Goal: Information Seeking & Learning: Check status

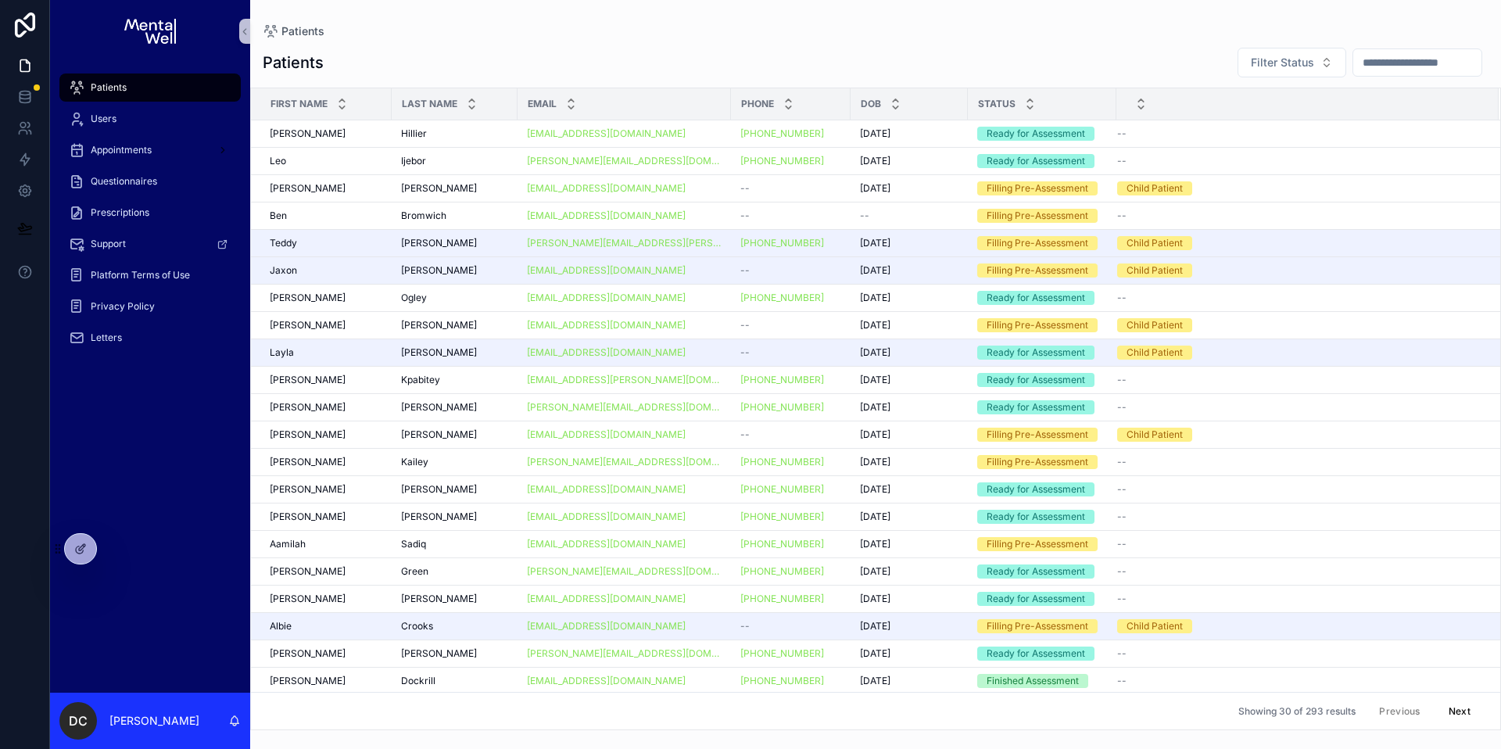
click at [190, 83] on div "Patients" at bounding box center [150, 87] width 163 height 25
click at [1420, 56] on input "scrollable content" at bounding box center [1417, 63] width 128 height 22
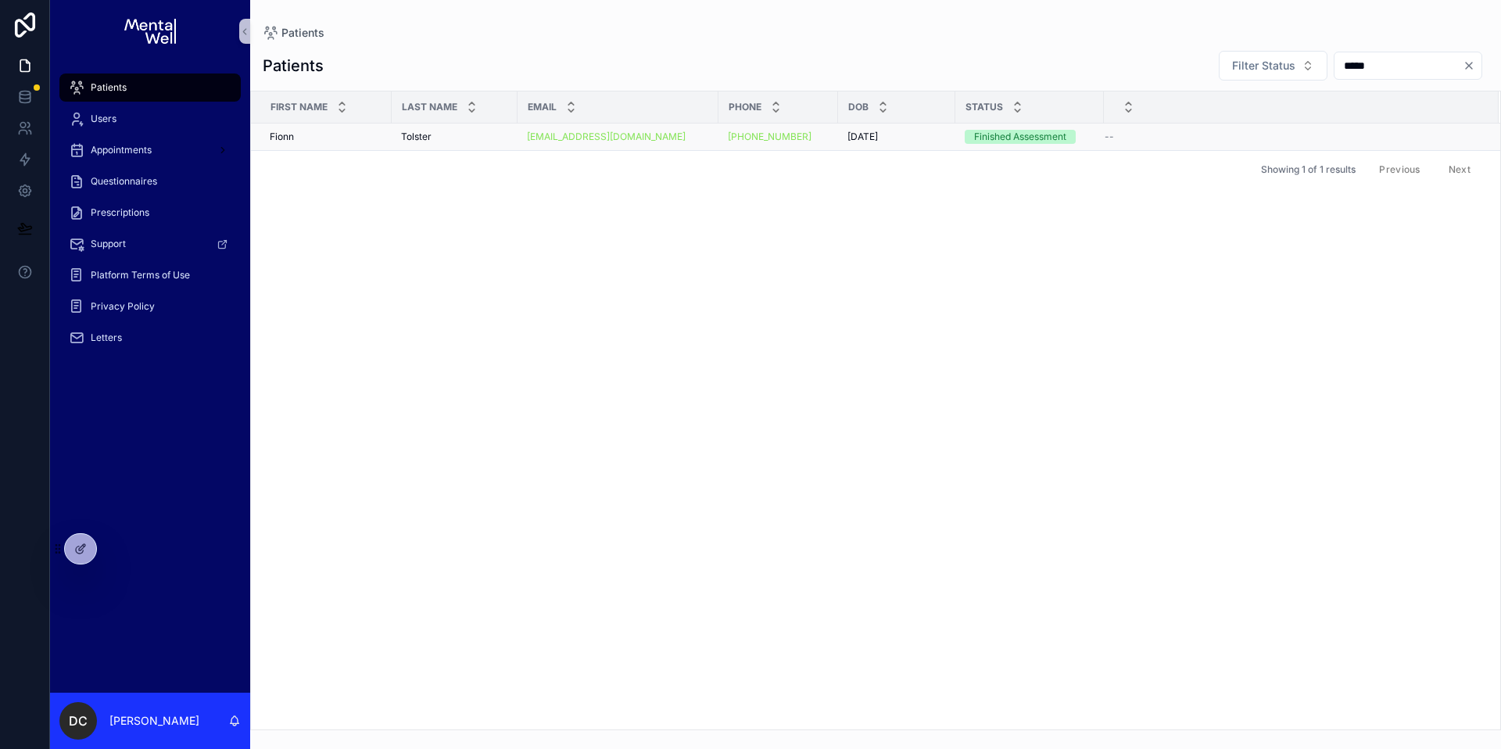
type input "*****"
click at [488, 136] on div "Tolster Tolster" at bounding box center [454, 137] width 107 height 13
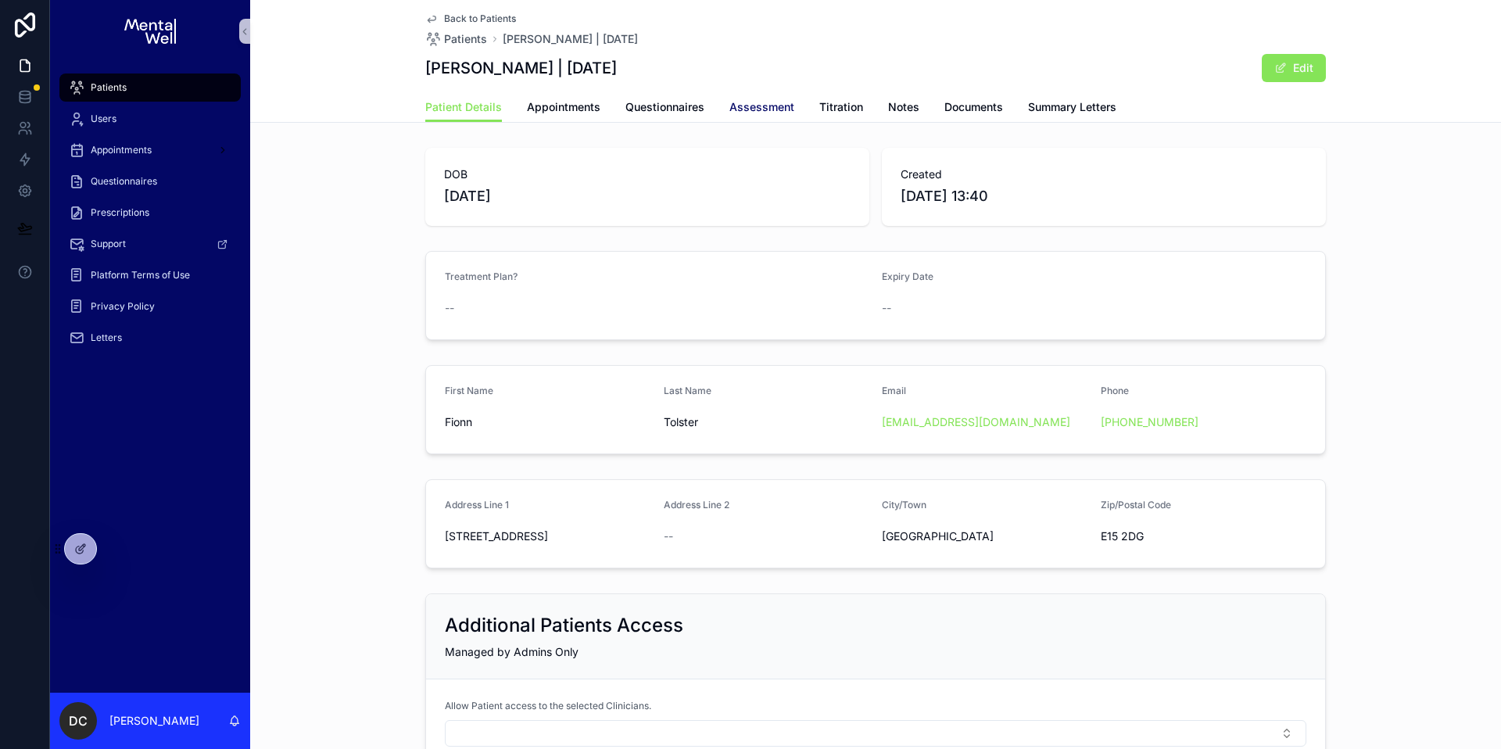
click at [744, 111] on span "Assessment" at bounding box center [761, 107] width 65 height 16
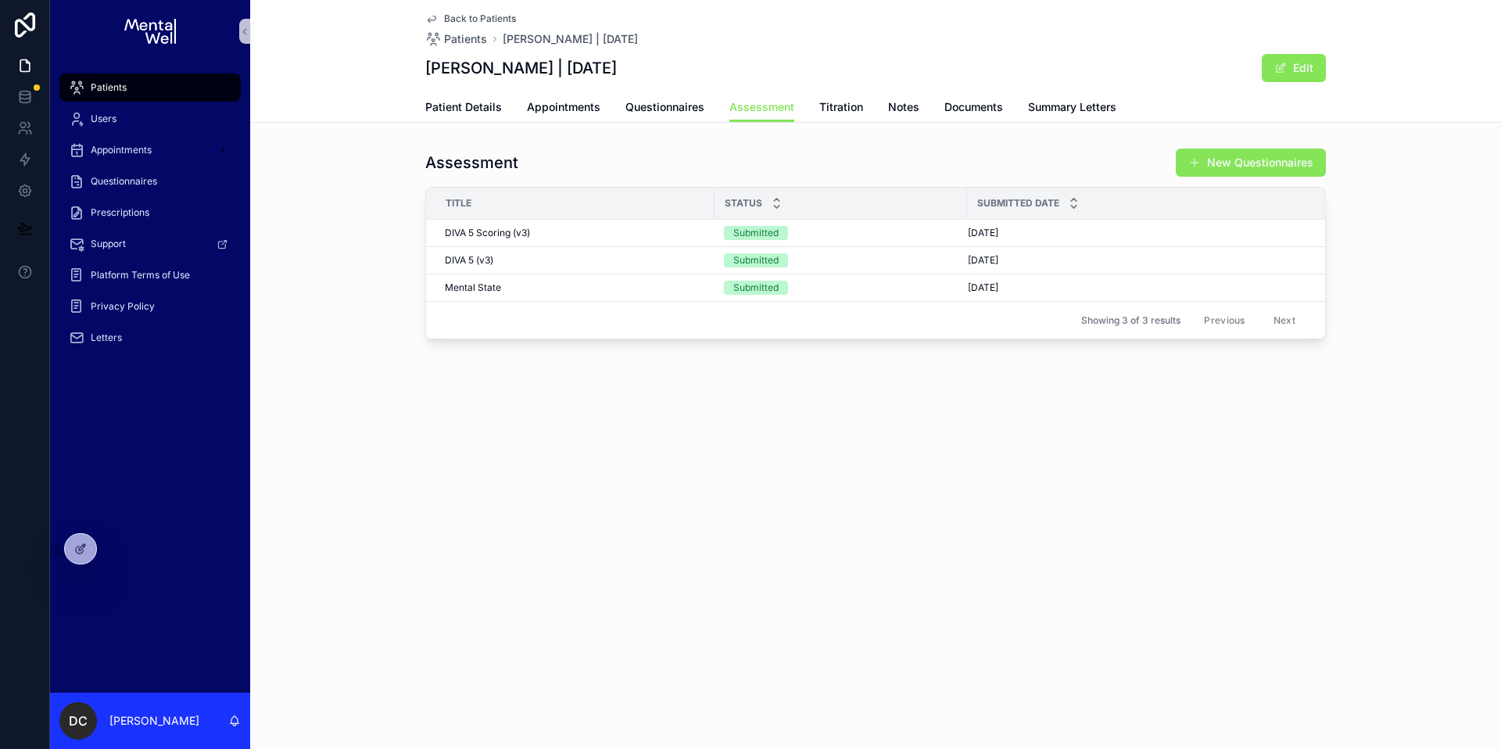
click at [161, 82] on div "Patients" at bounding box center [150, 87] width 163 height 25
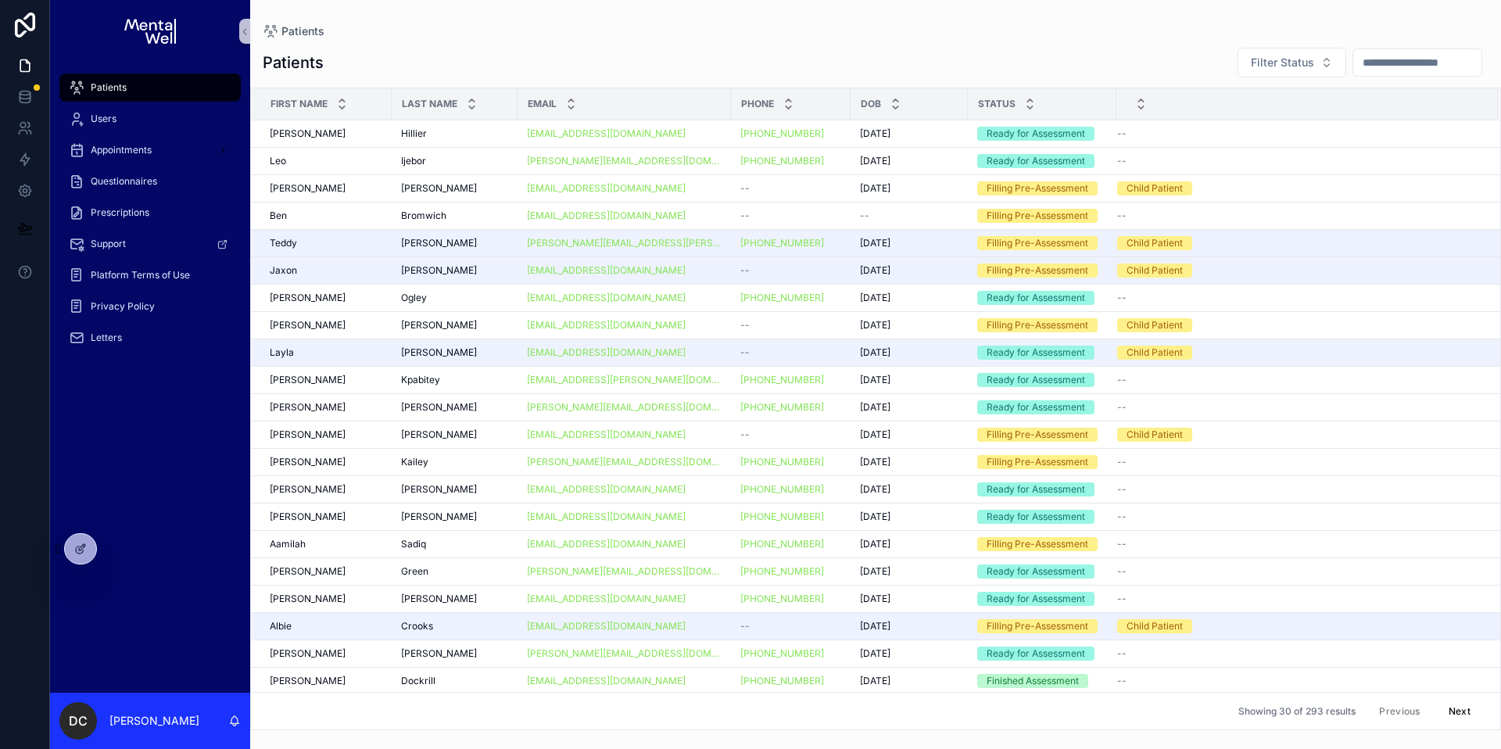
click at [1403, 63] on input "scrollable content" at bounding box center [1417, 63] width 128 height 22
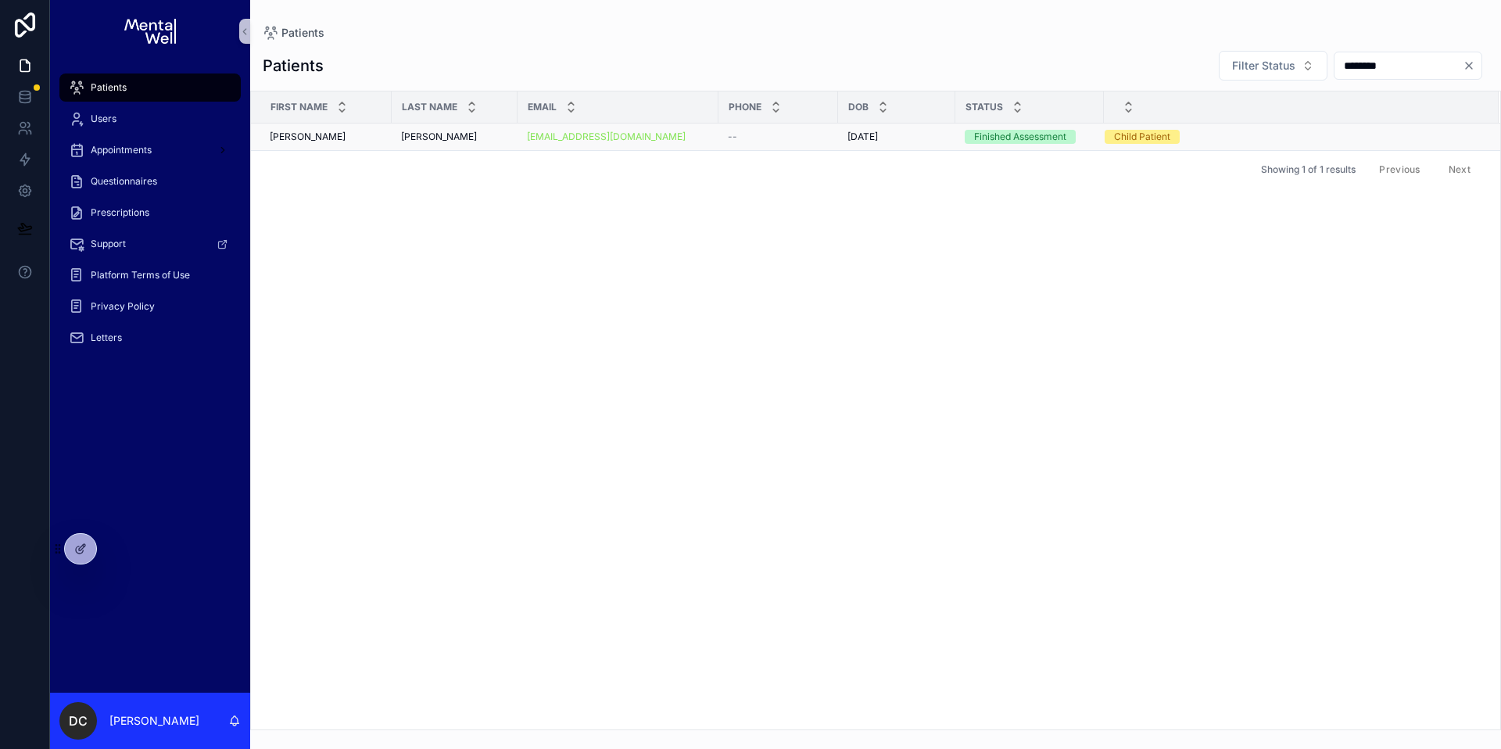
type input "********"
click at [442, 134] on span "[PERSON_NAME]" at bounding box center [439, 137] width 76 height 13
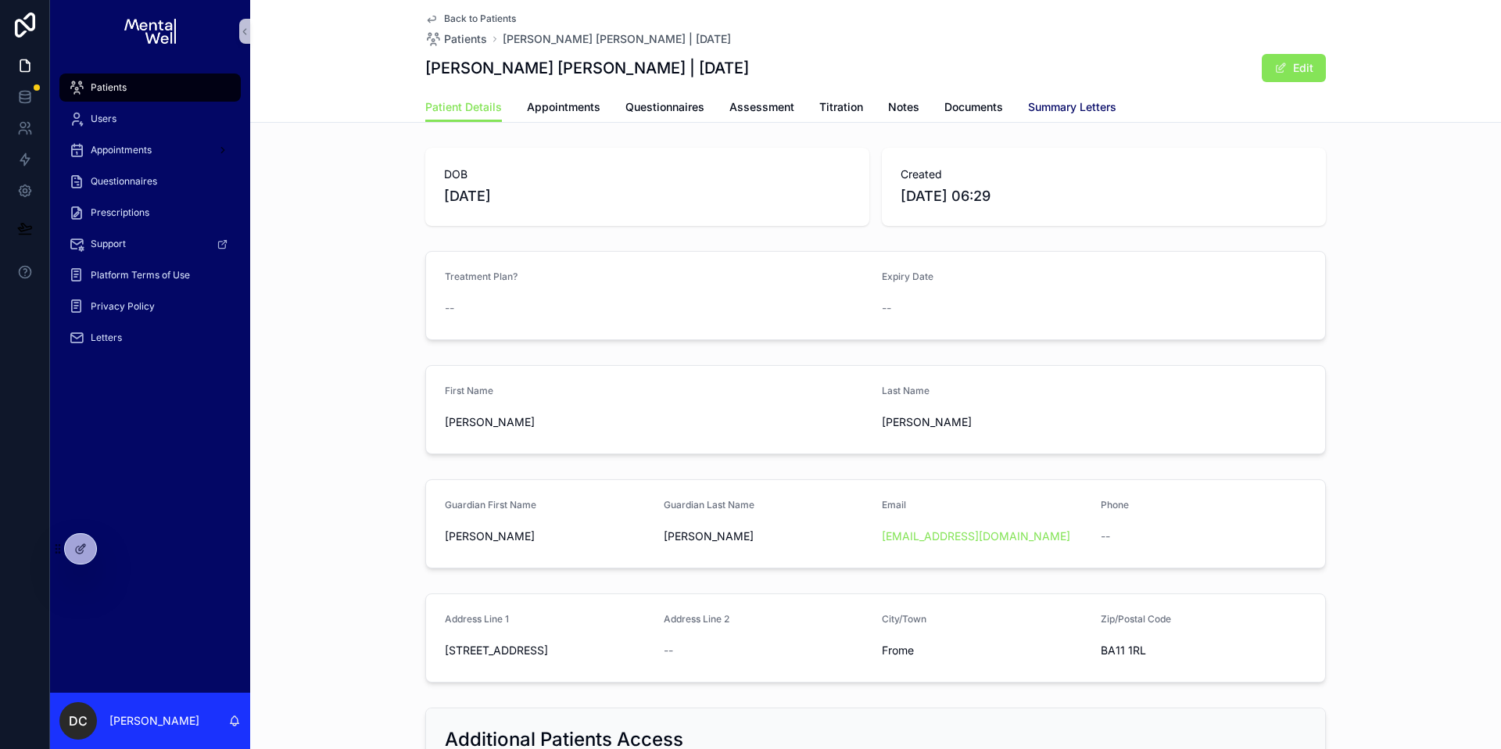
click at [1028, 103] on span "Summary Letters" at bounding box center [1072, 107] width 88 height 16
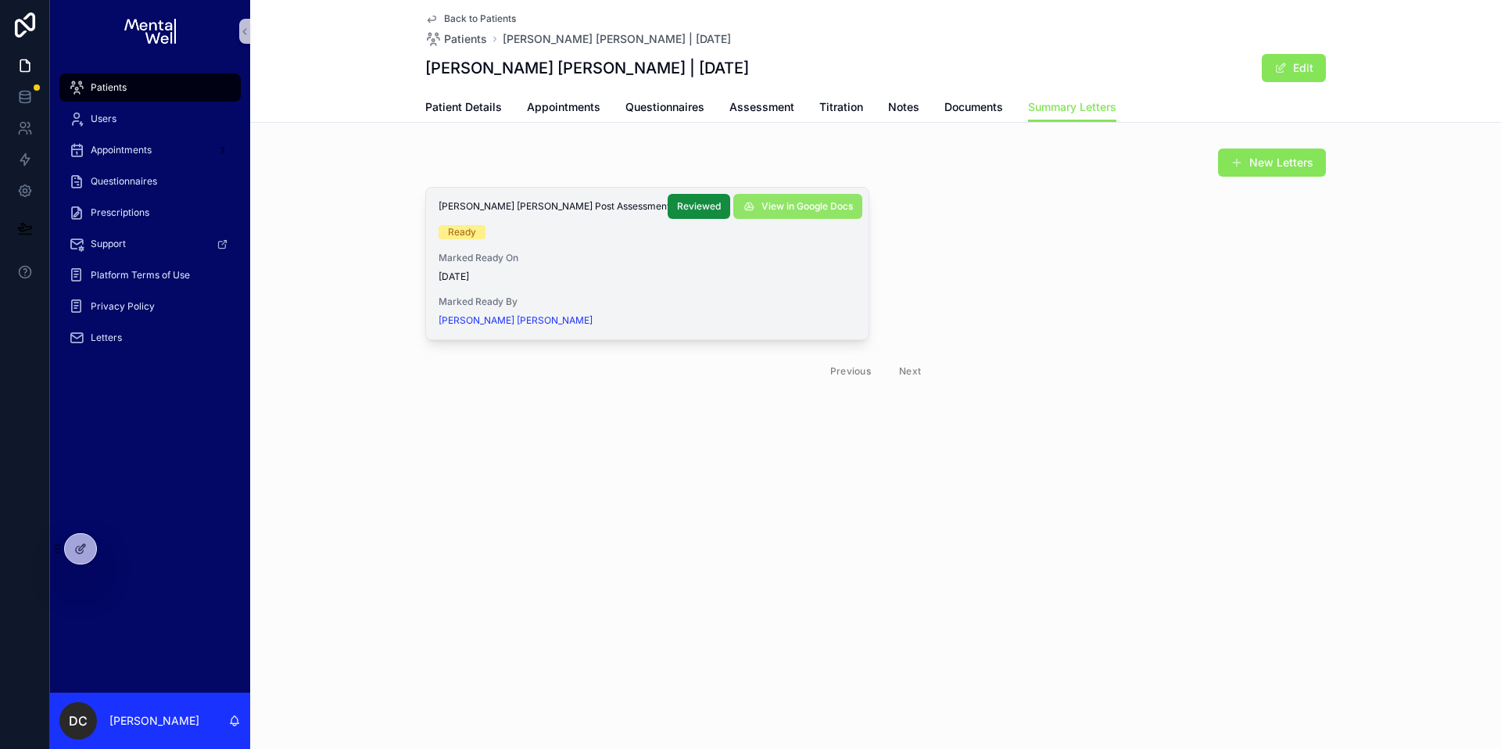
click at [764, 210] on span "View in Google Docs" at bounding box center [806, 206] width 91 height 13
click at [153, 95] on div "Patients" at bounding box center [150, 87] width 163 height 25
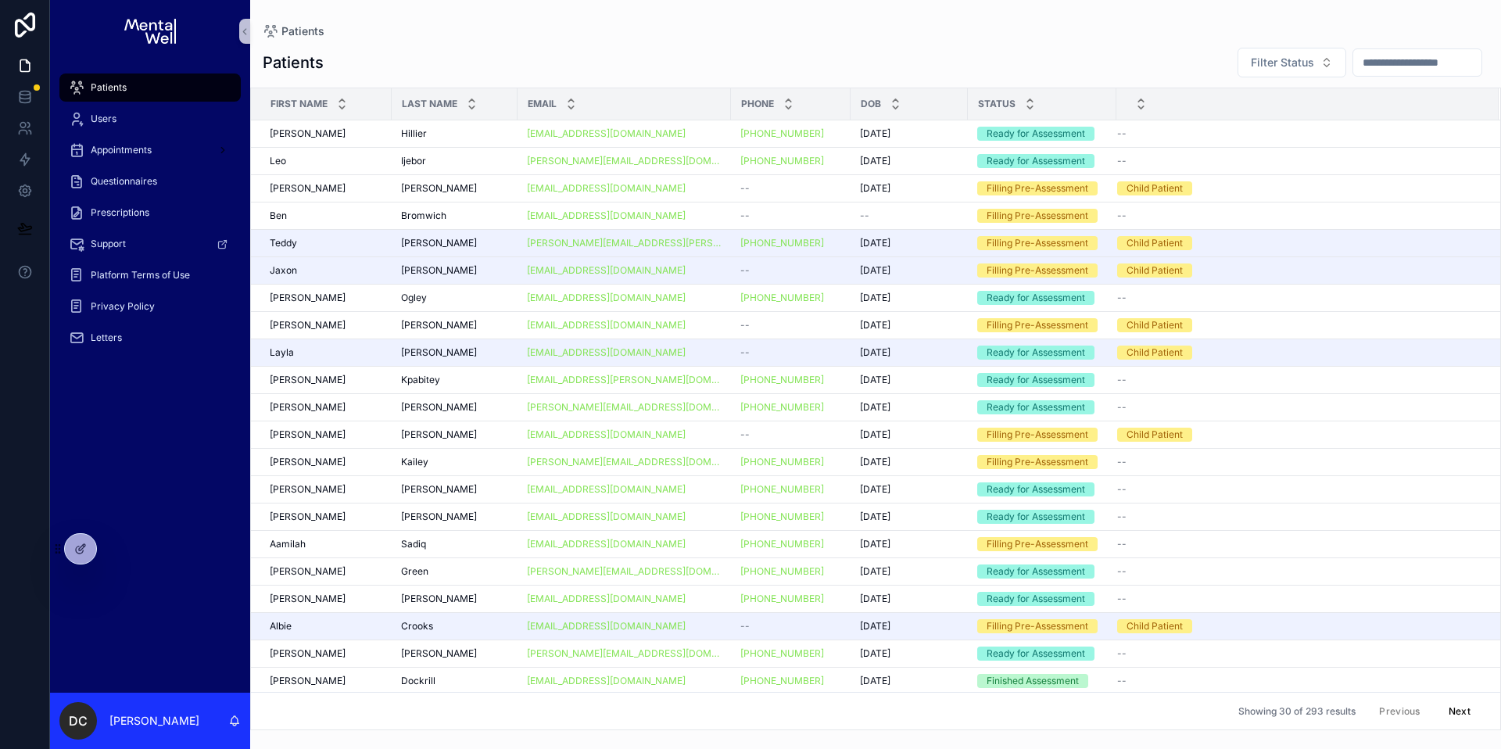
click at [1379, 61] on input "scrollable content" at bounding box center [1417, 63] width 128 height 22
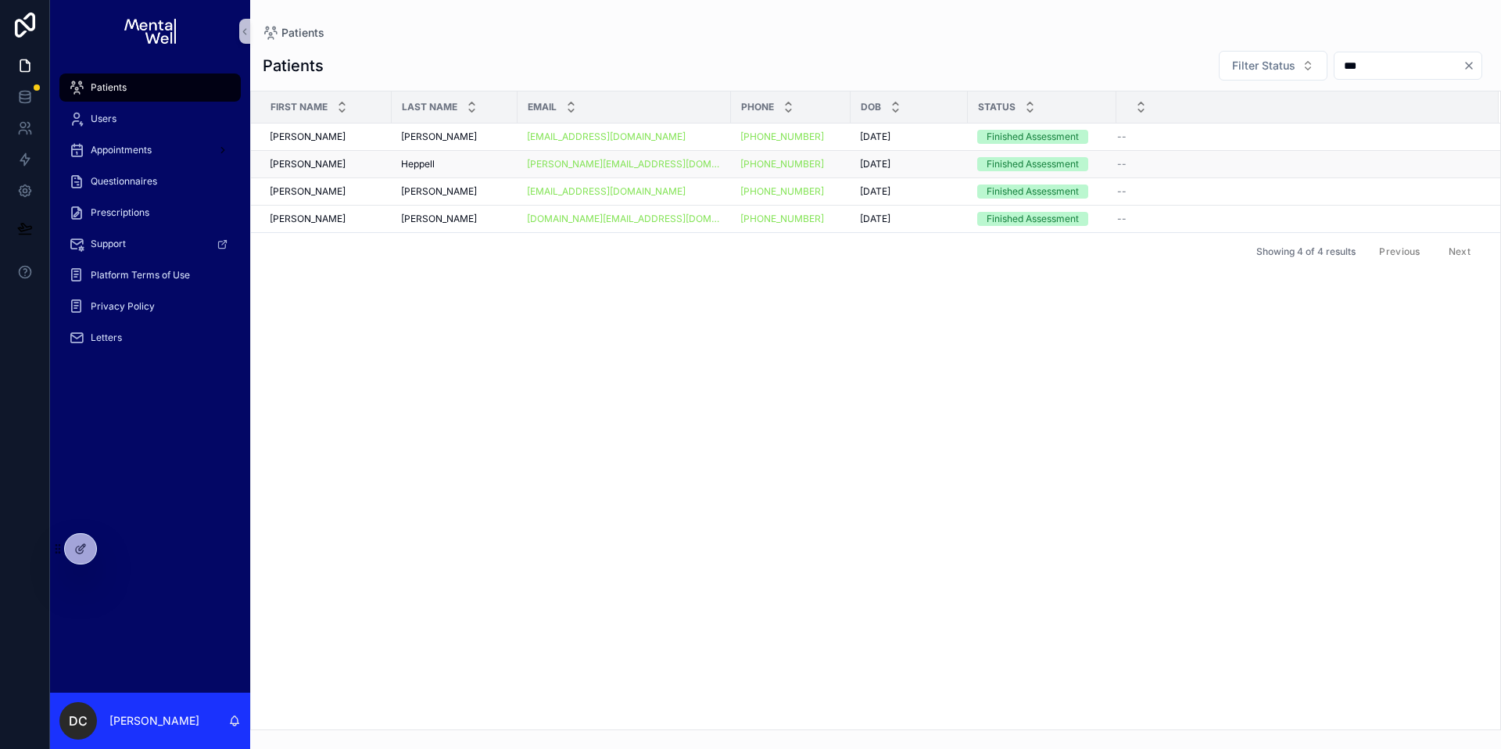
type input "***"
click at [432, 159] on span "Heppell" at bounding box center [418, 164] width 34 height 13
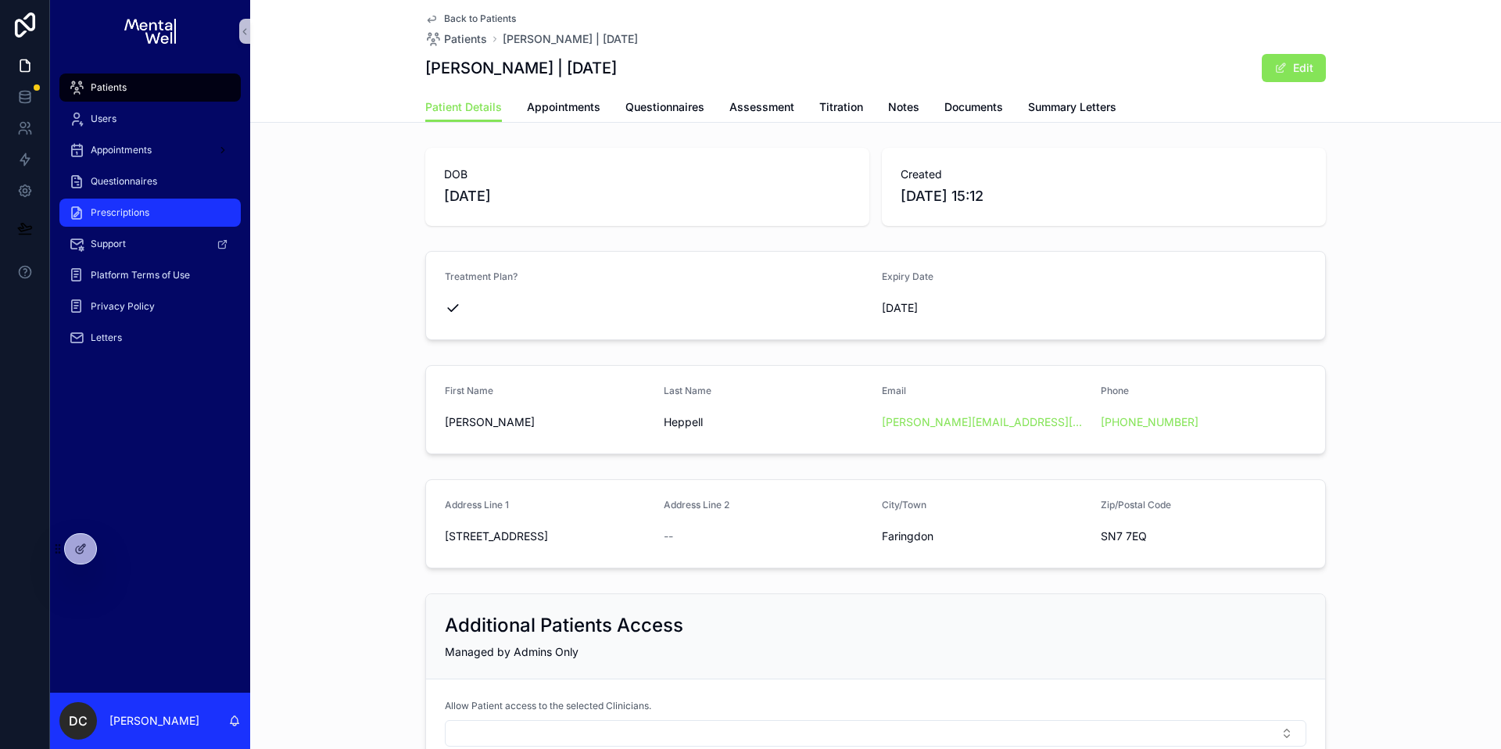
click at [106, 214] on span "Prescriptions" at bounding box center [120, 212] width 59 height 13
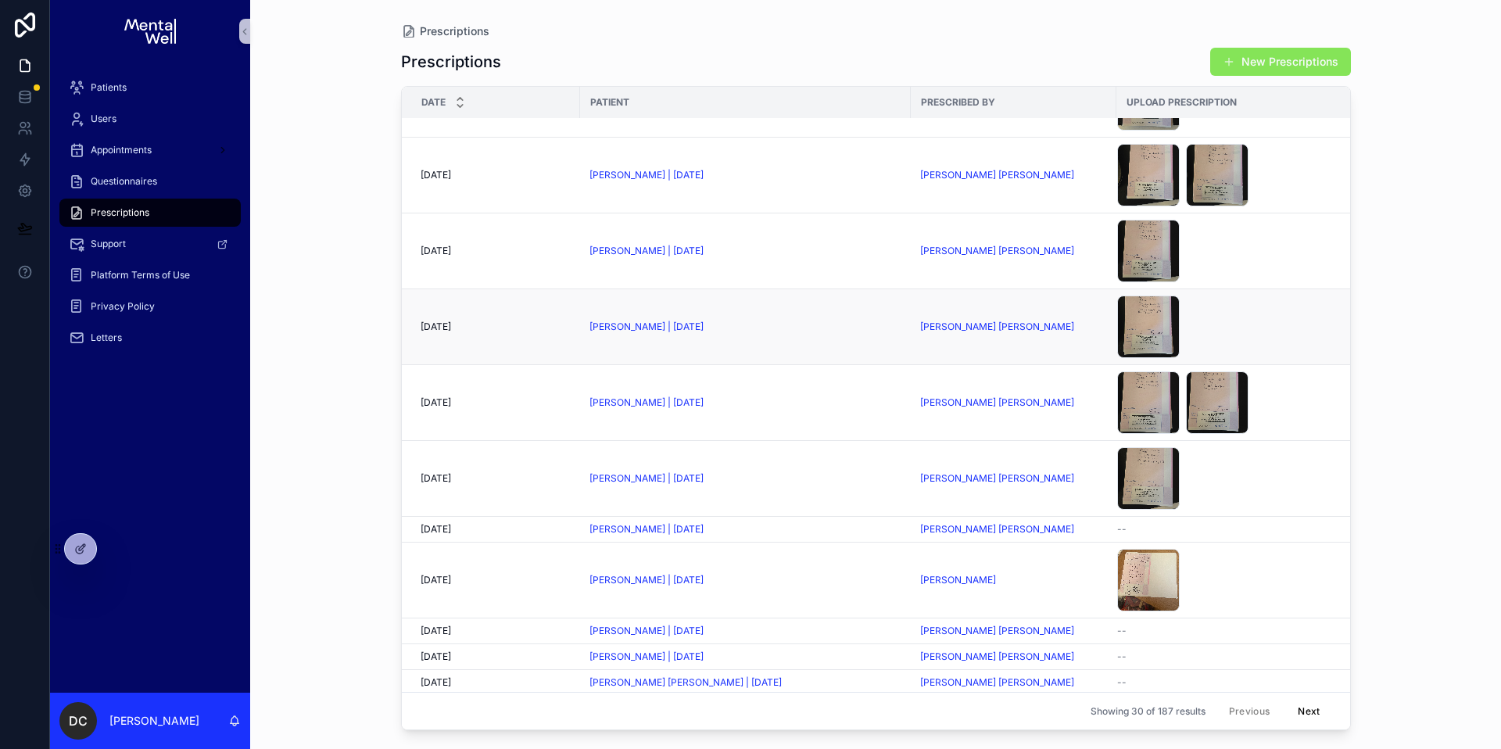
scroll to position [1070, 0]
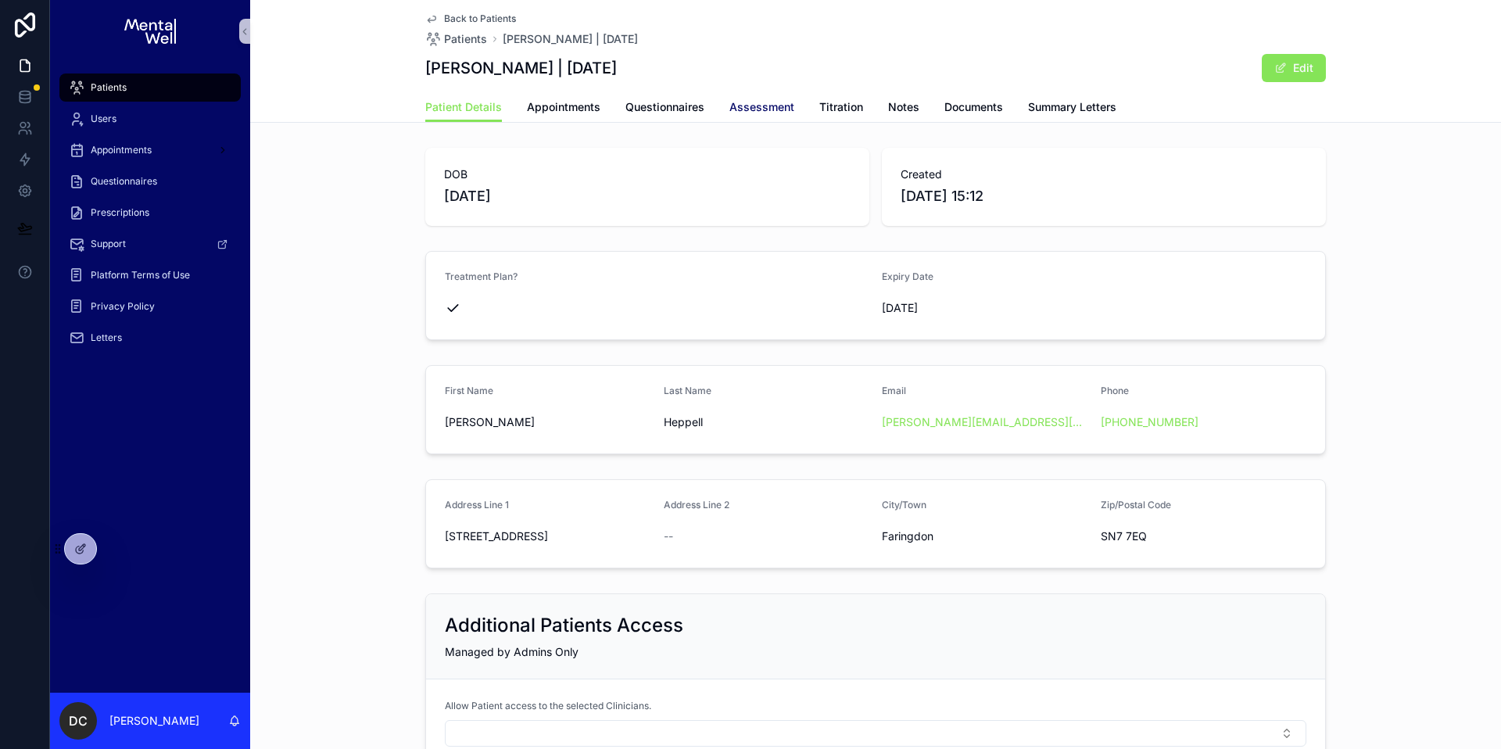
click at [757, 102] on span "Assessment" at bounding box center [761, 107] width 65 height 16
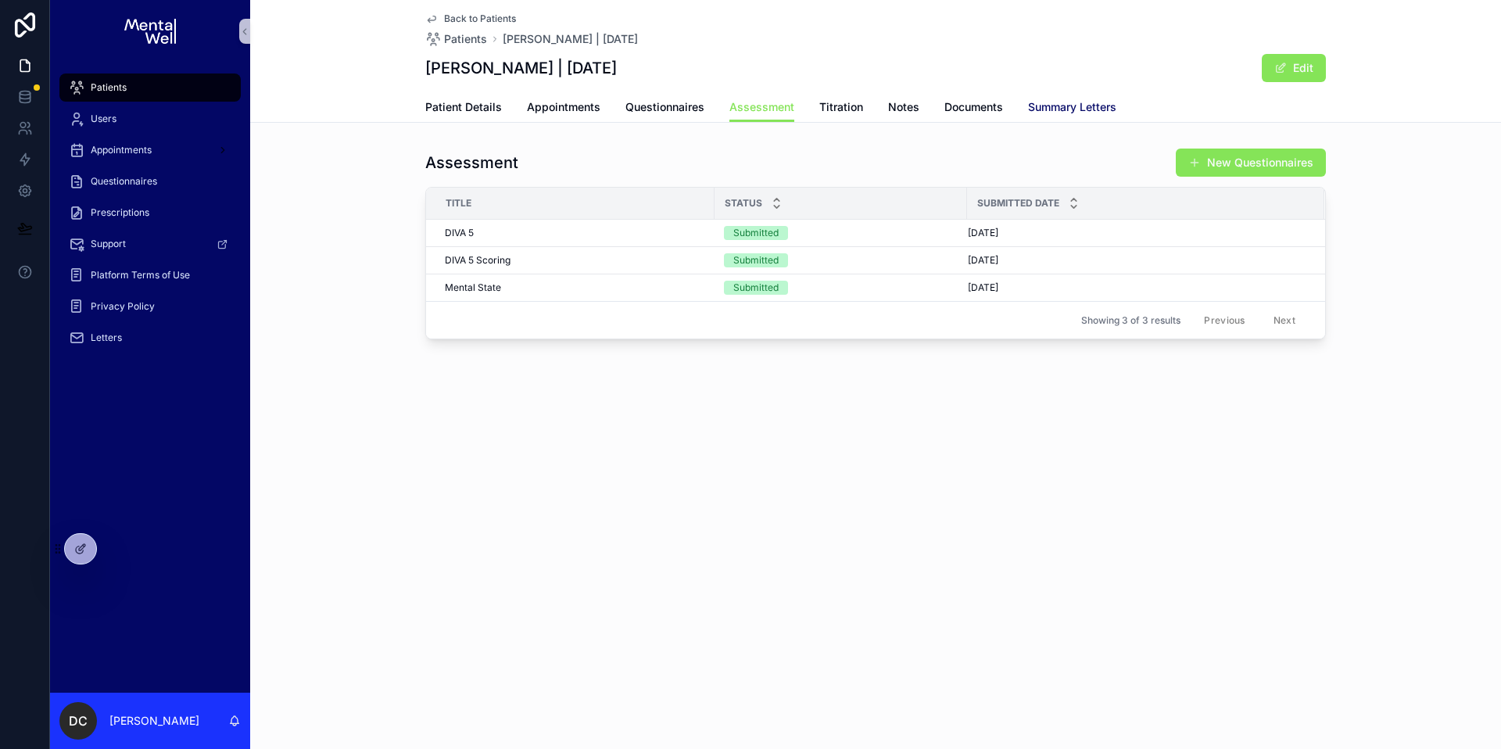
click at [1066, 106] on span "Summary Letters" at bounding box center [1072, 107] width 88 height 16
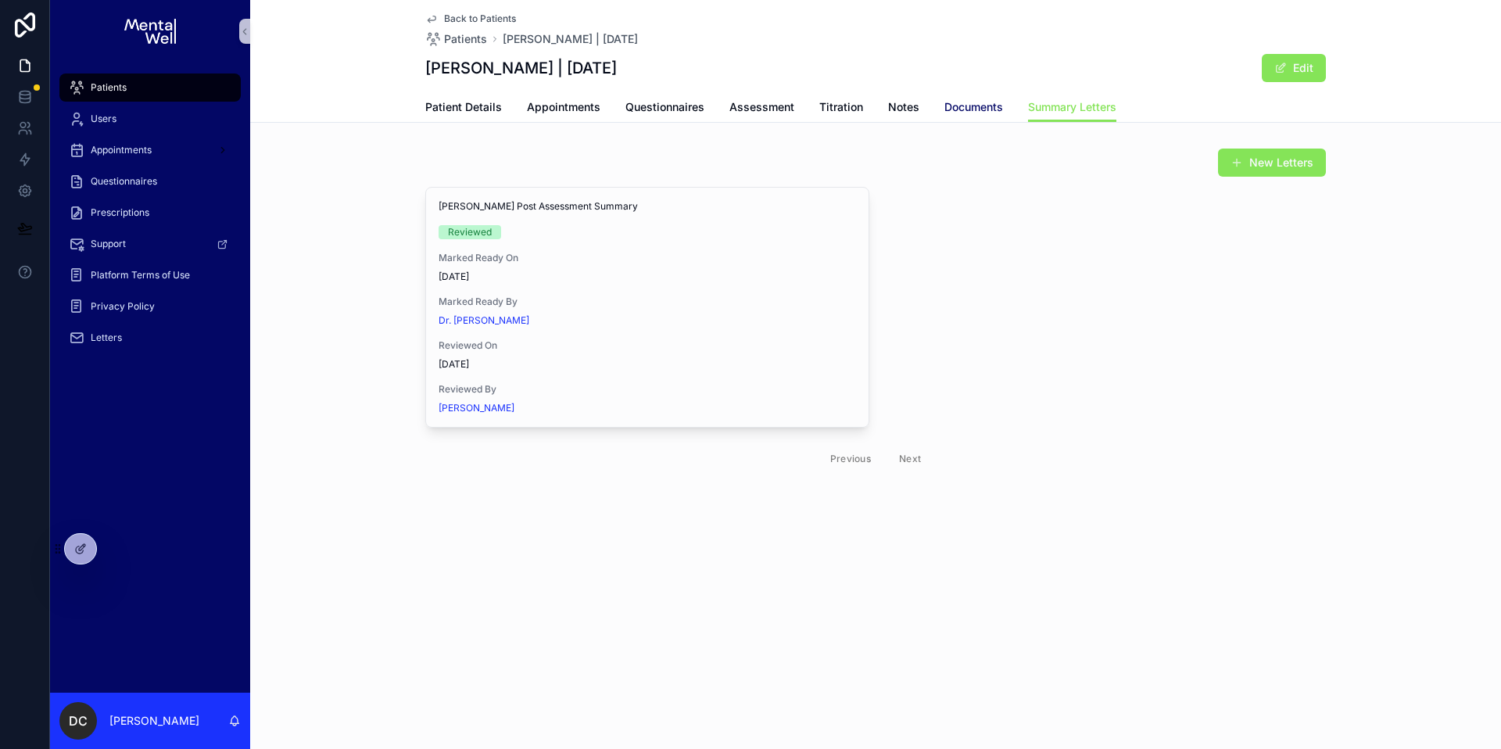
click at [948, 104] on span "Documents" at bounding box center [973, 107] width 59 height 16
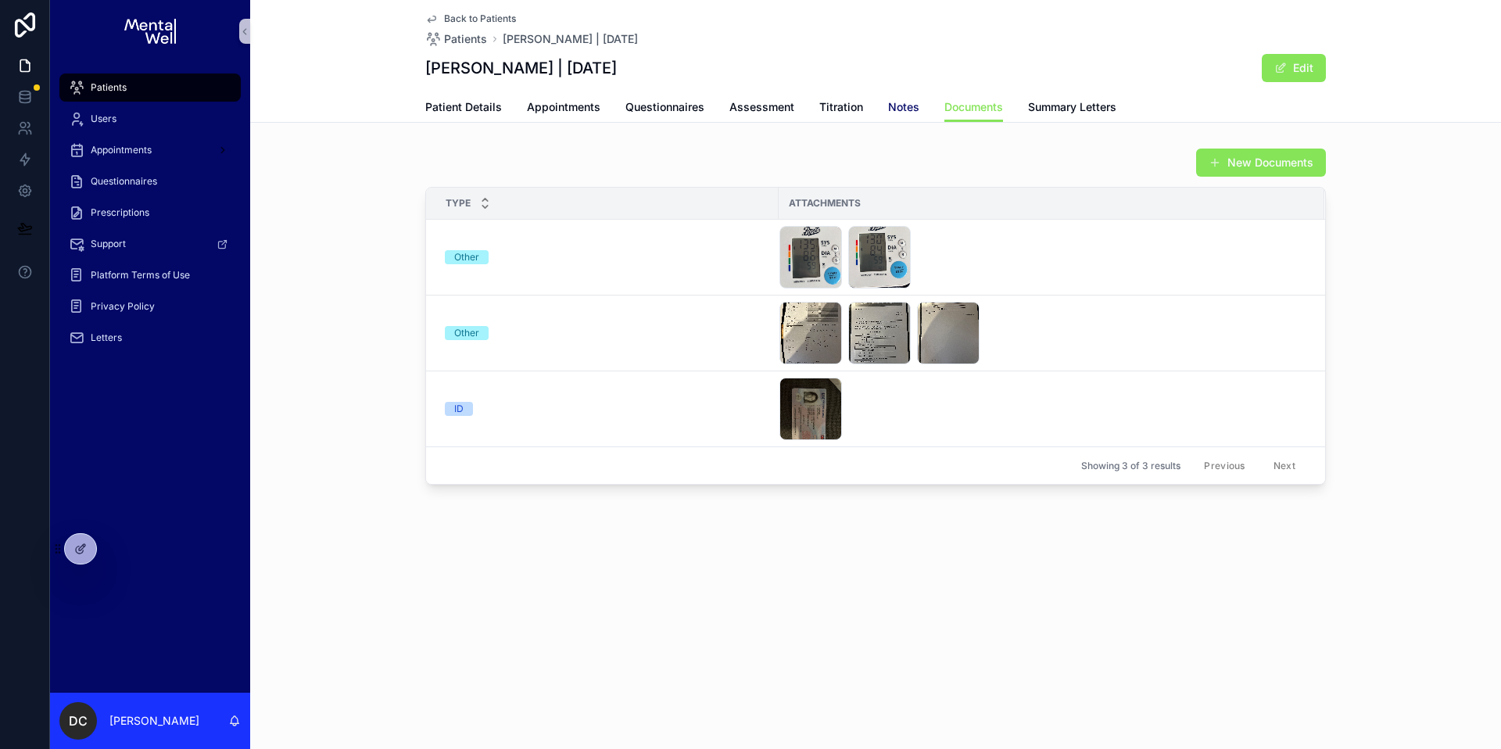
click at [908, 109] on span "Notes" at bounding box center [903, 107] width 31 height 16
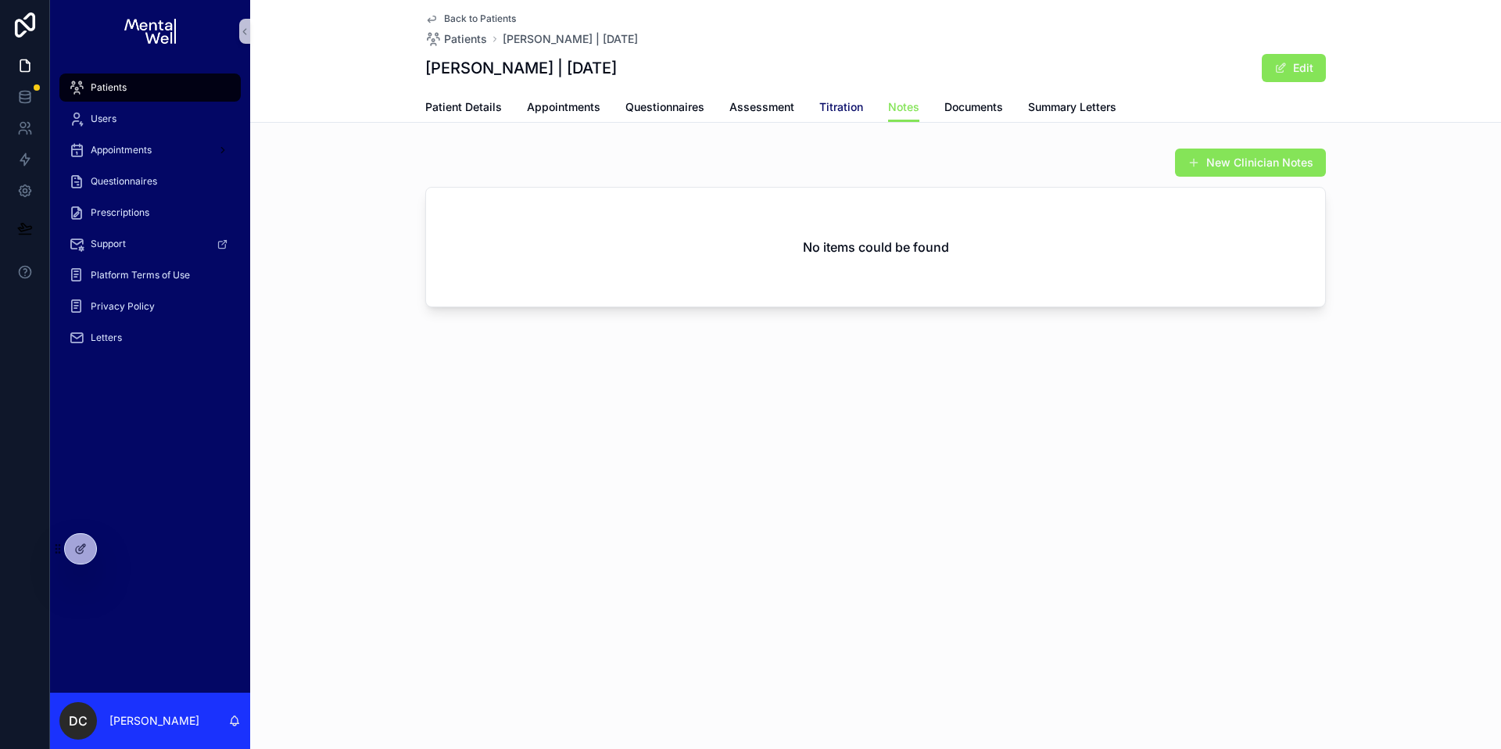
click at [844, 110] on span "Titration" at bounding box center [841, 107] width 44 height 16
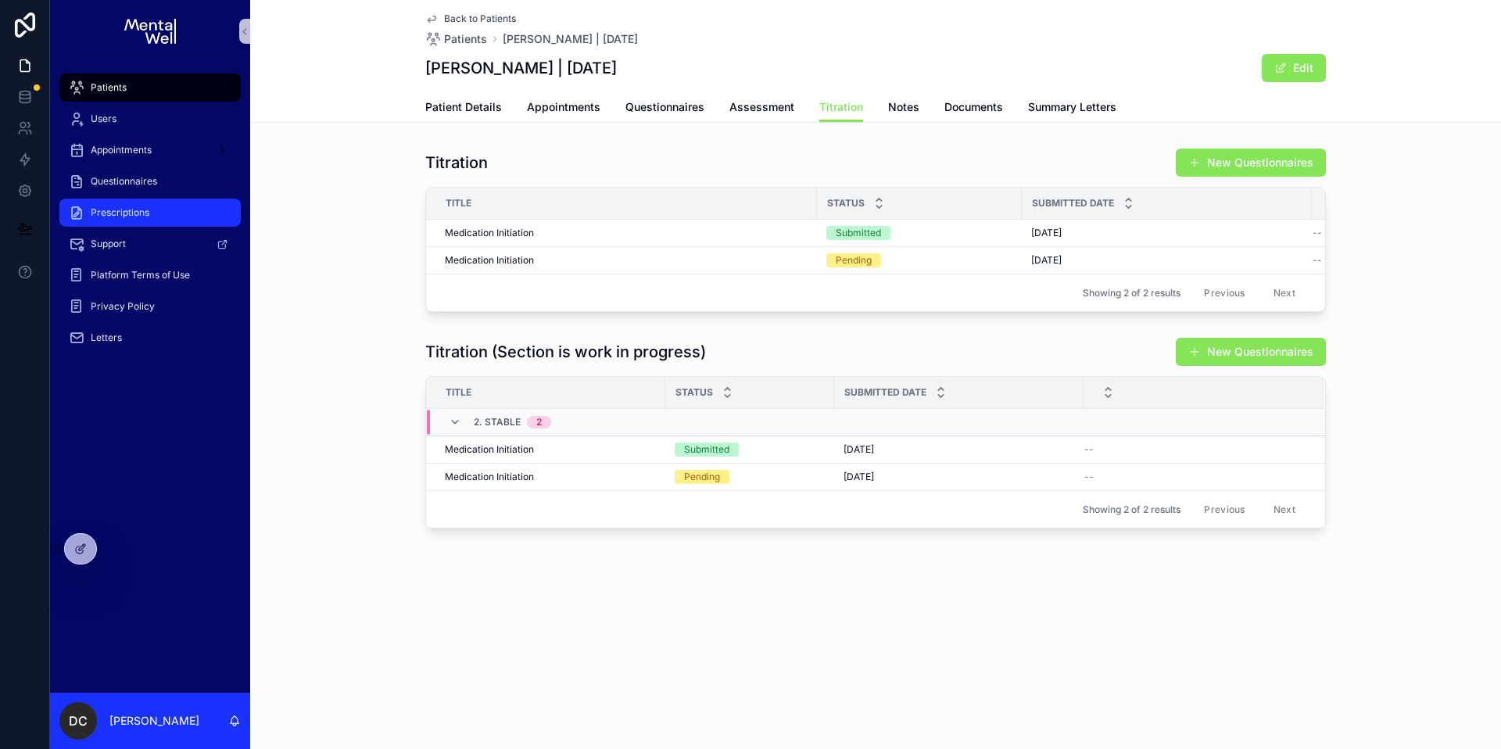
click at [124, 212] on span "Prescriptions" at bounding box center [120, 212] width 59 height 13
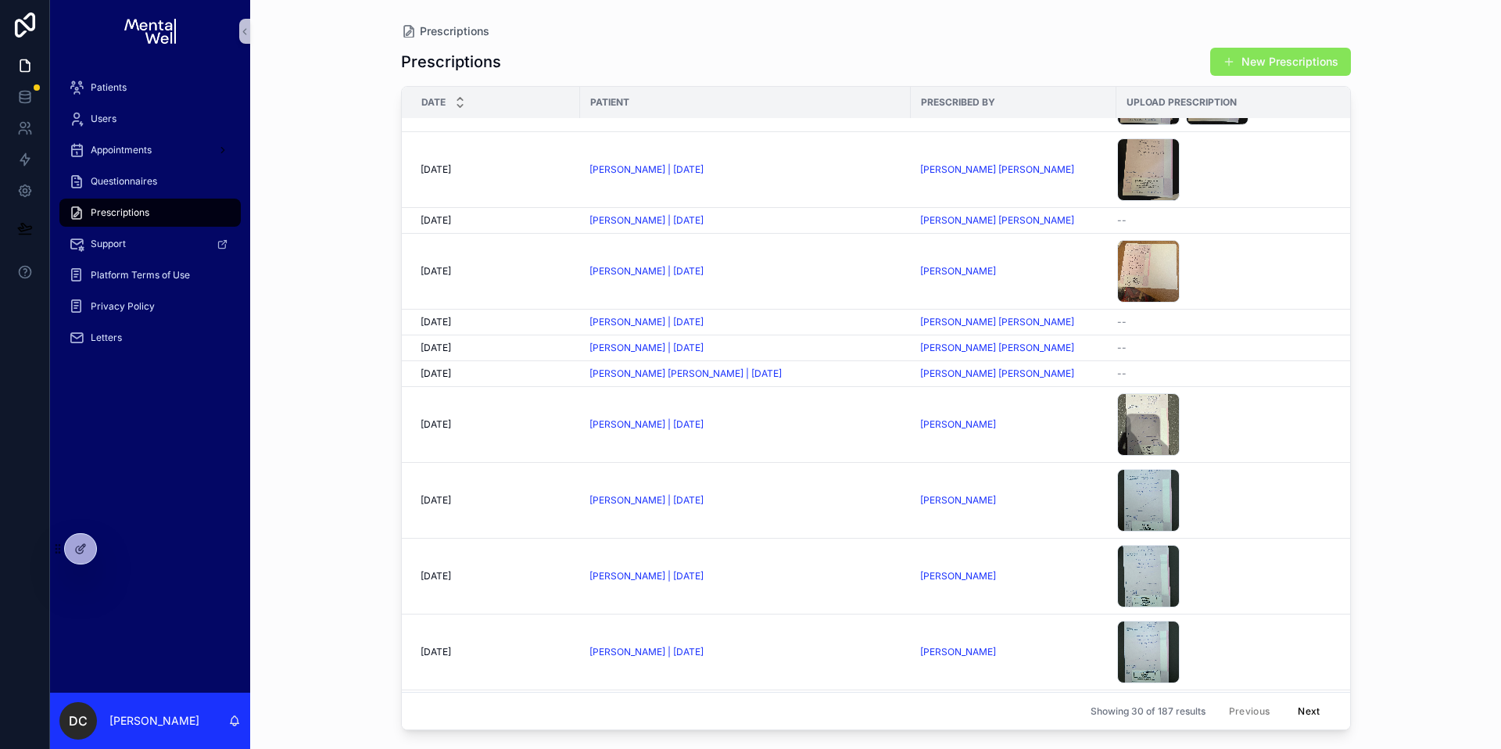
scroll to position [1363, 0]
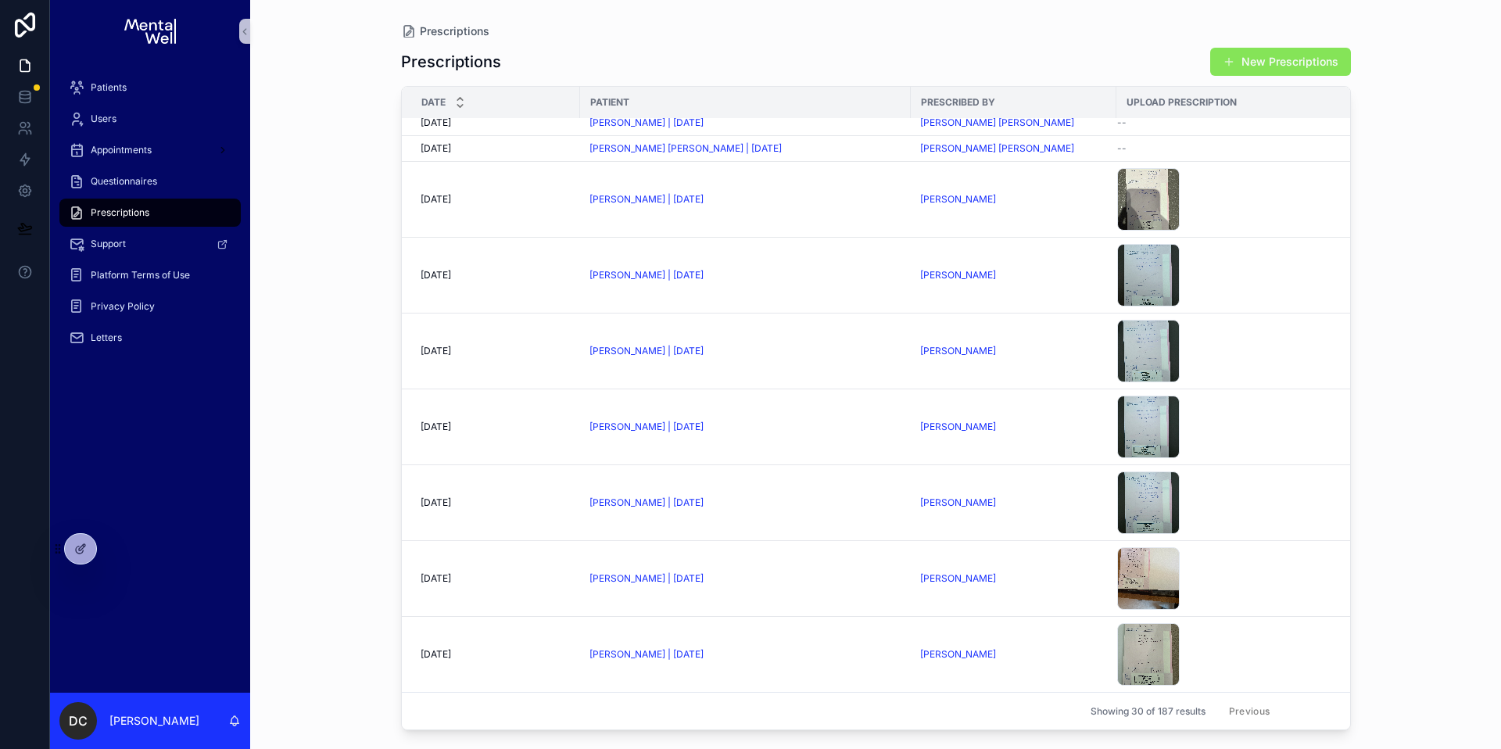
click at [1298, 699] on button "Next" at bounding box center [1309, 711] width 44 height 24
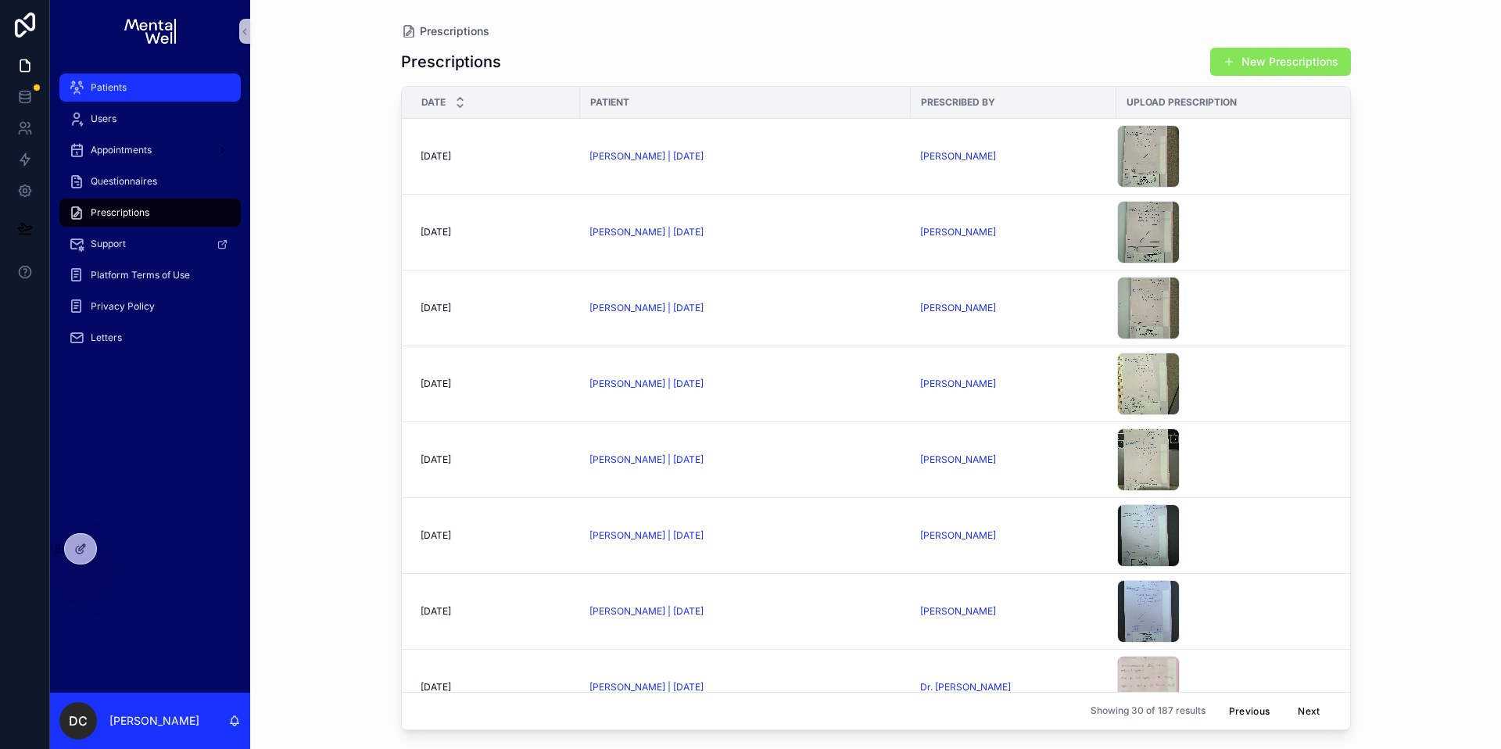
click at [163, 85] on div "Patients" at bounding box center [150, 87] width 163 height 25
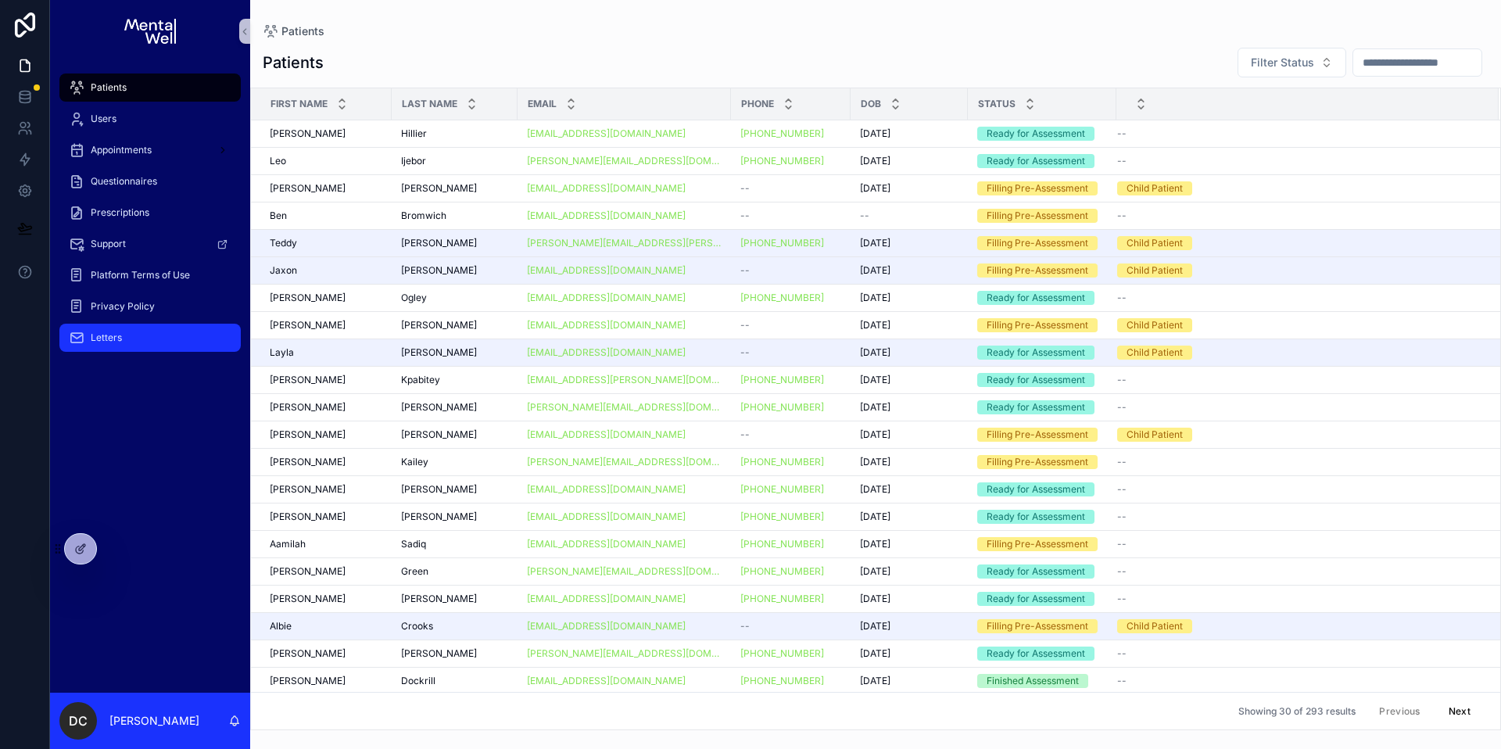
click at [147, 338] on div "Letters" at bounding box center [150, 337] width 163 height 25
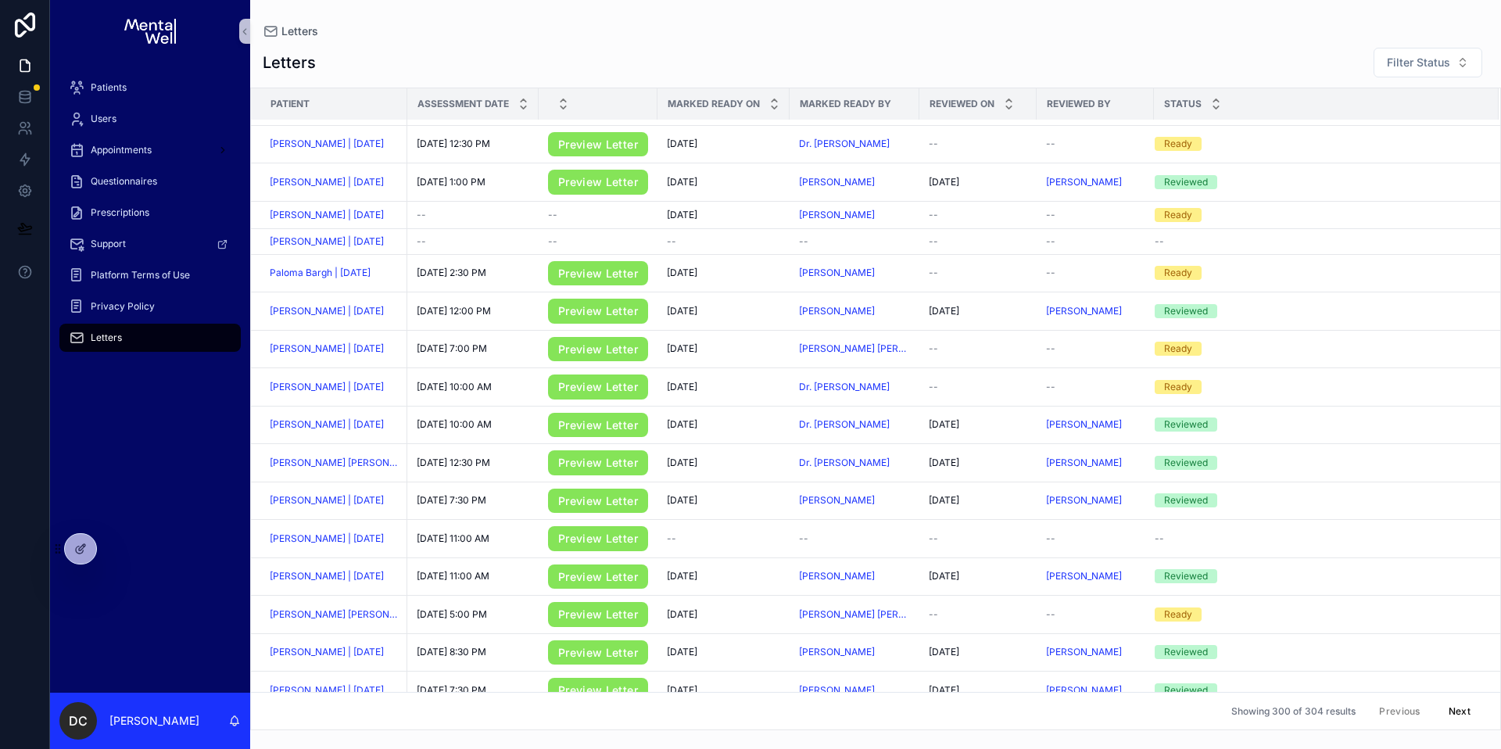
scroll to position [1563, 0]
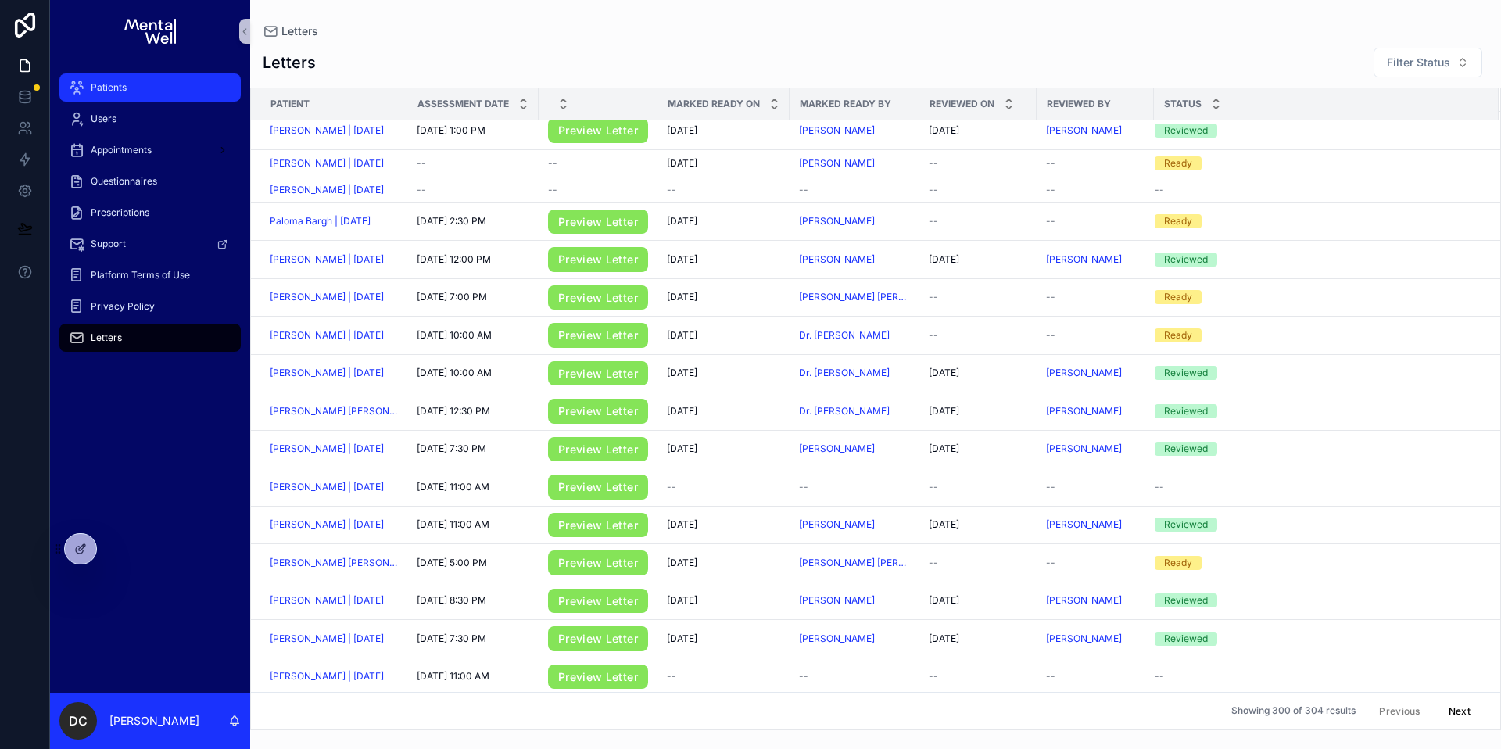
click at [185, 87] on div "Patients" at bounding box center [150, 87] width 163 height 25
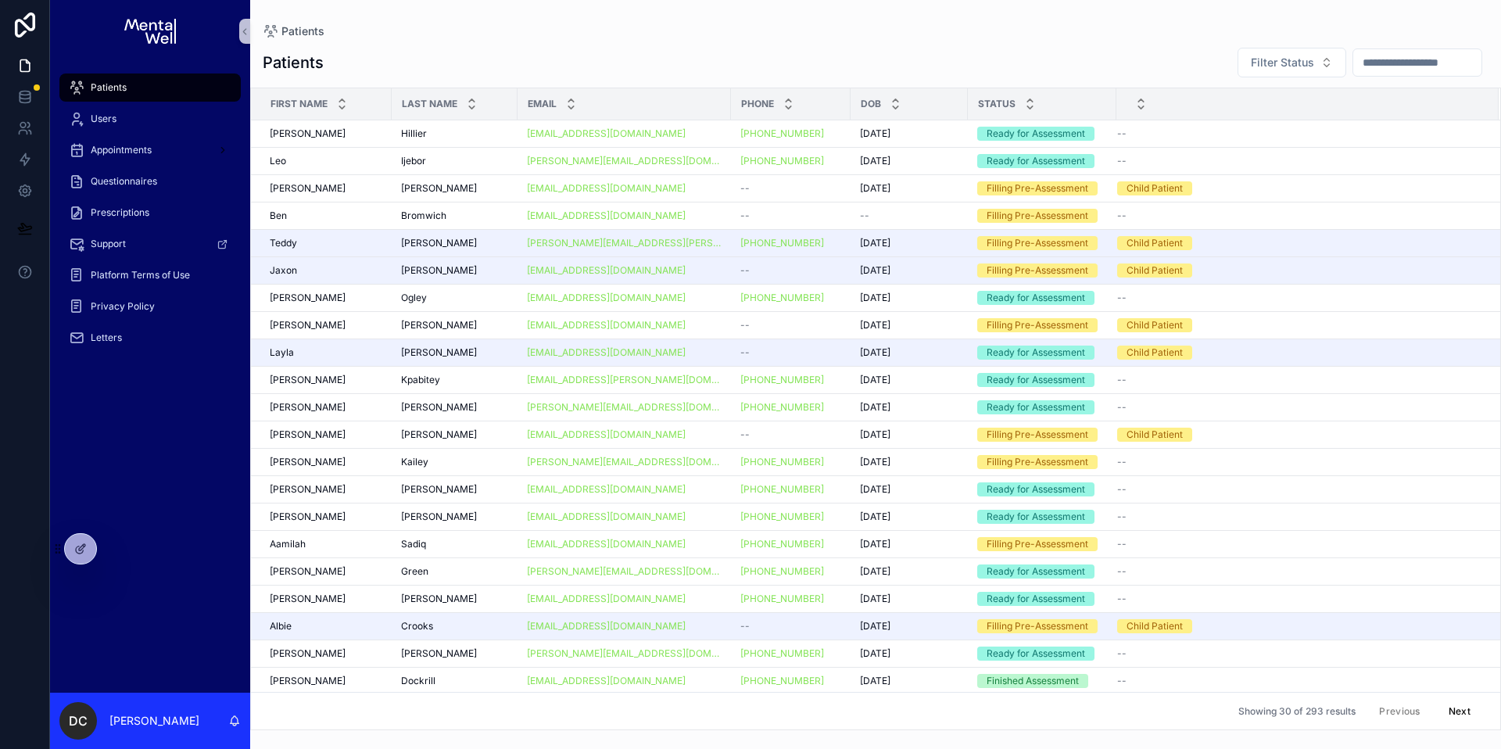
click at [1368, 68] on input "scrollable content" at bounding box center [1417, 63] width 128 height 22
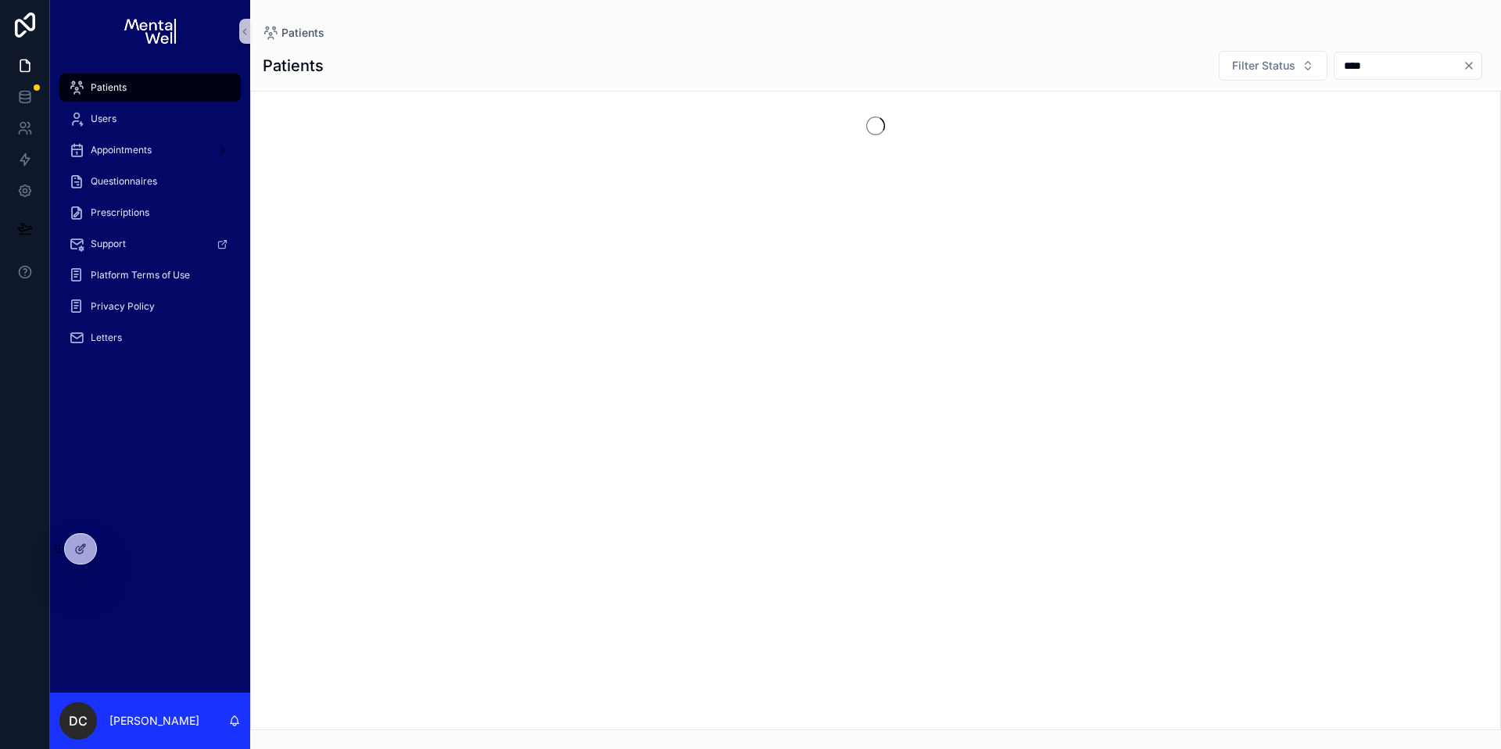
type input "****"
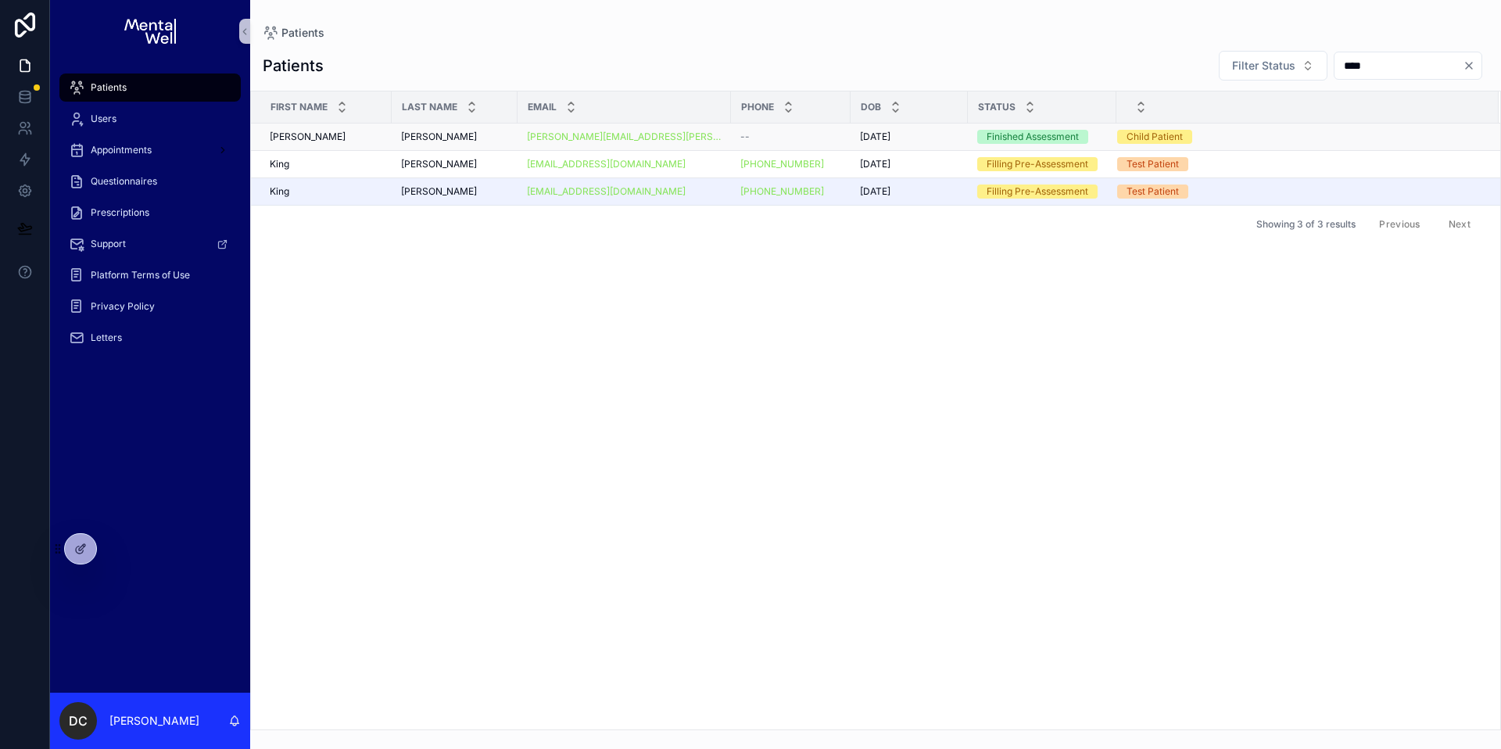
click at [435, 133] on span "[PERSON_NAME]" at bounding box center [439, 137] width 76 height 13
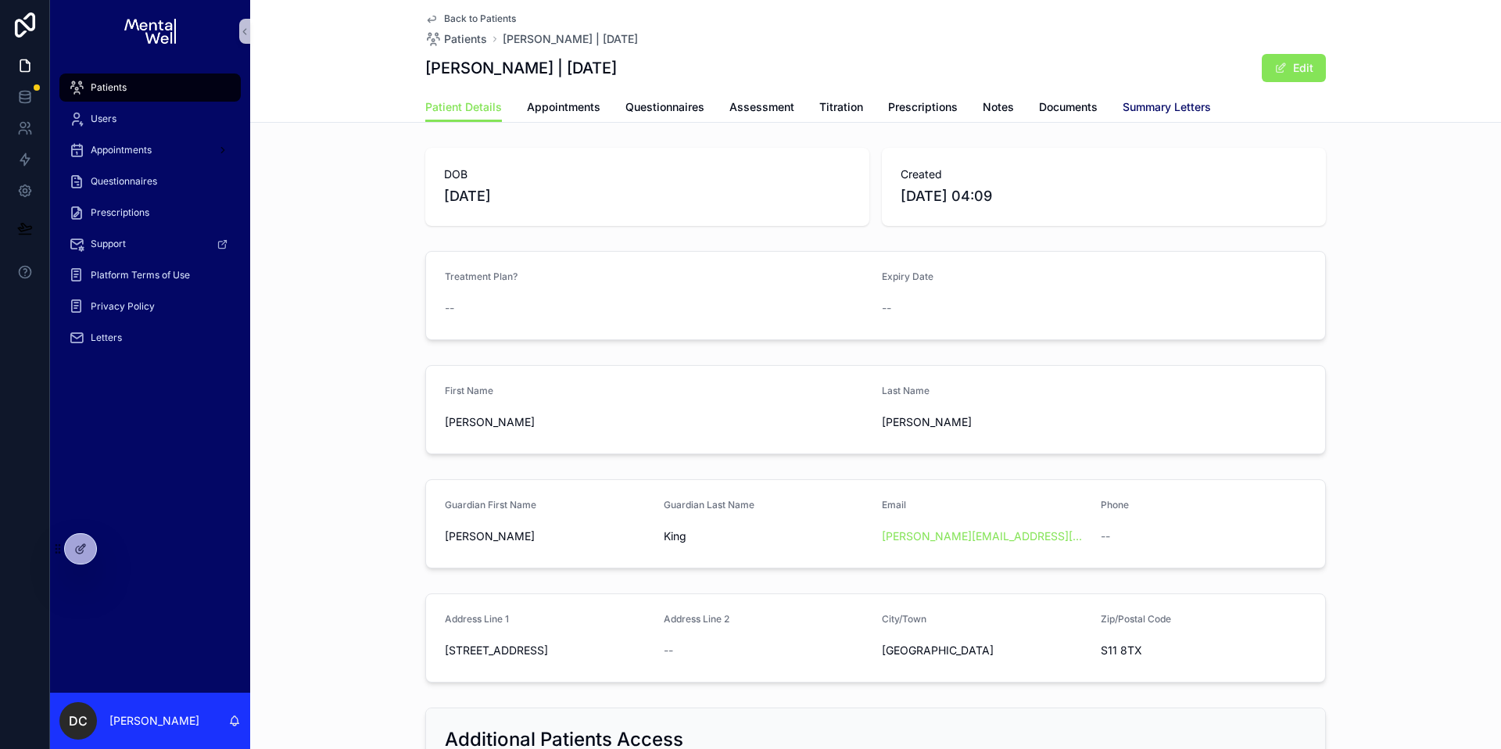
click at [1127, 108] on span "Summary Letters" at bounding box center [1167, 107] width 88 height 16
